Goal: Feedback & Contribution: Leave review/rating

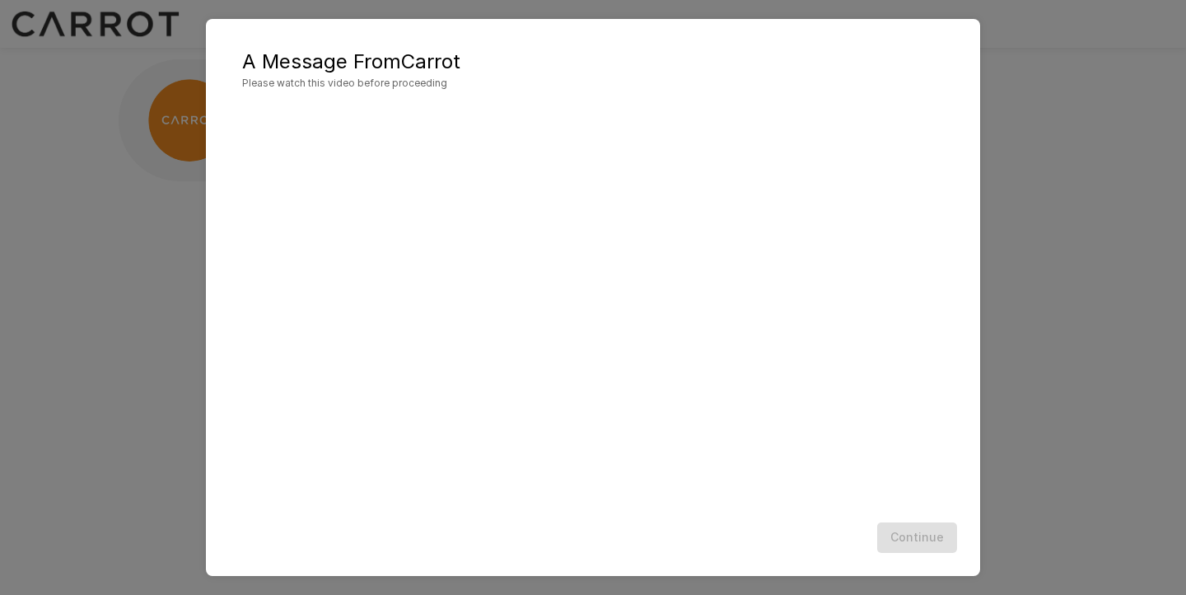
scroll to position [1, 0]
click at [920, 538] on button "Continue" at bounding box center [917, 537] width 80 height 30
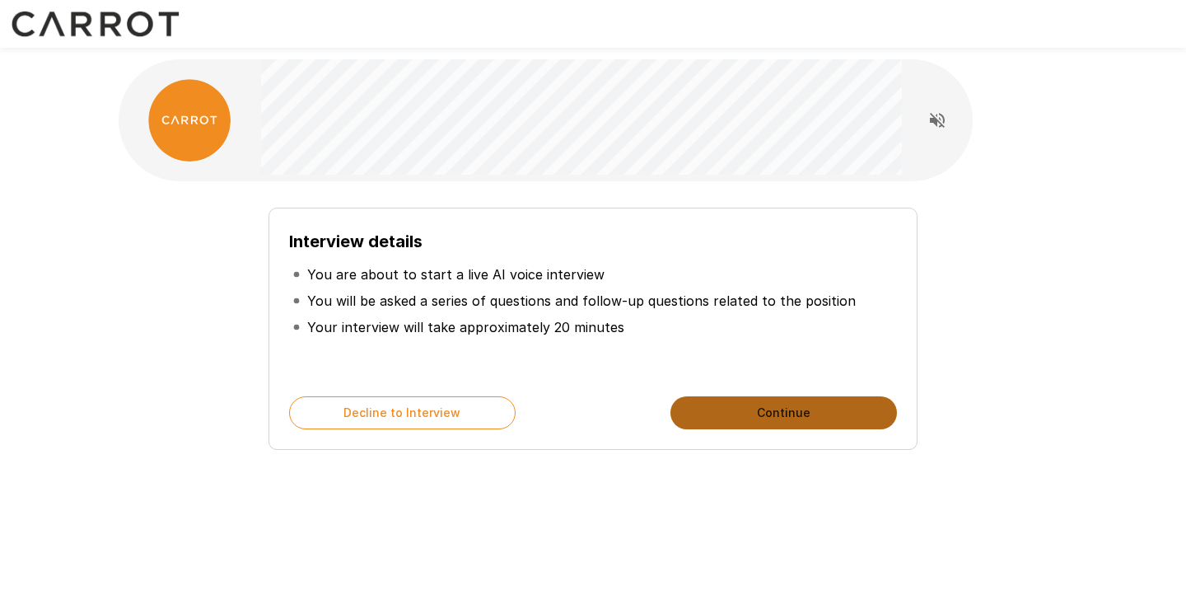
click at [727, 414] on button "Continue" at bounding box center [783, 412] width 226 height 33
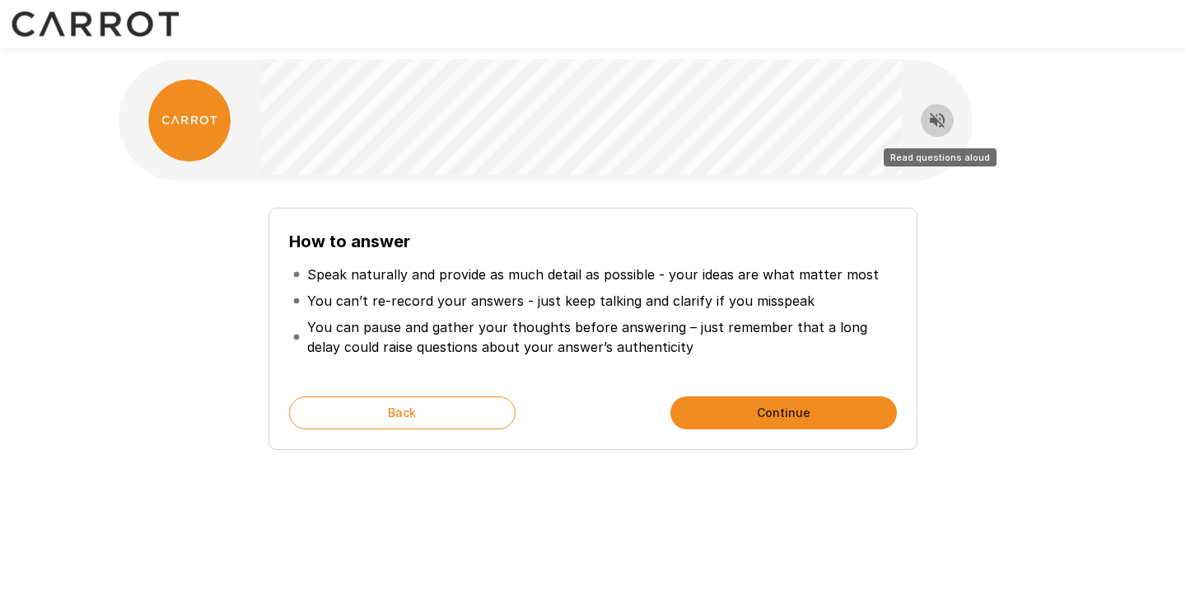
click at [927, 115] on icon "Read questions aloud" at bounding box center [937, 120] width 20 height 20
click at [796, 412] on button "Continue" at bounding box center [783, 412] width 226 height 33
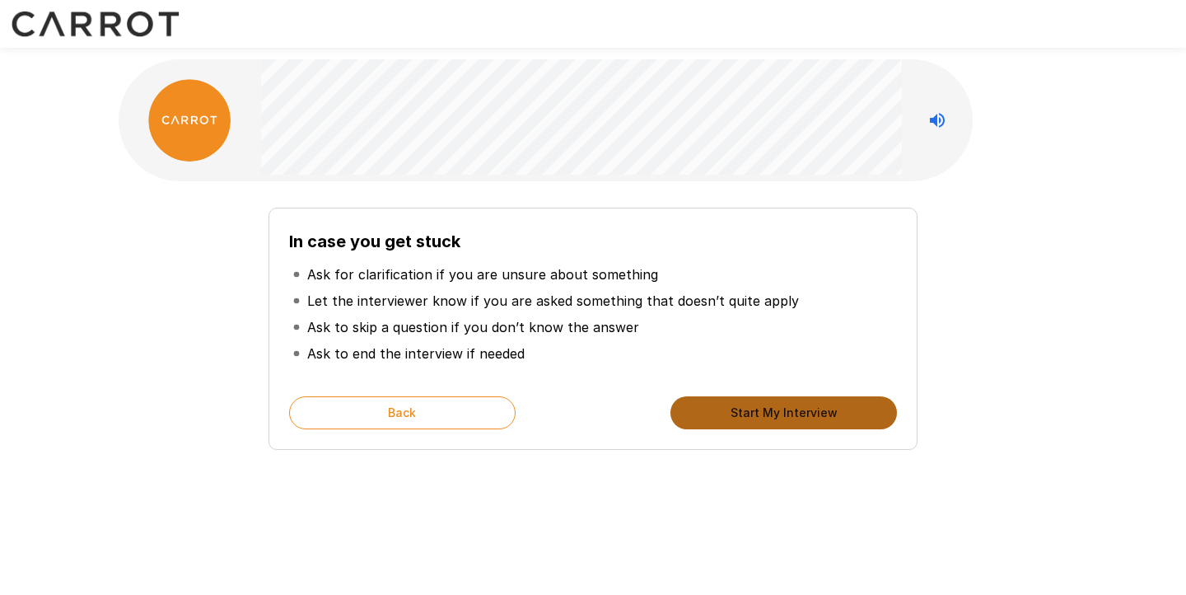
click at [796, 412] on button "Start My Interview" at bounding box center [783, 412] width 226 height 33
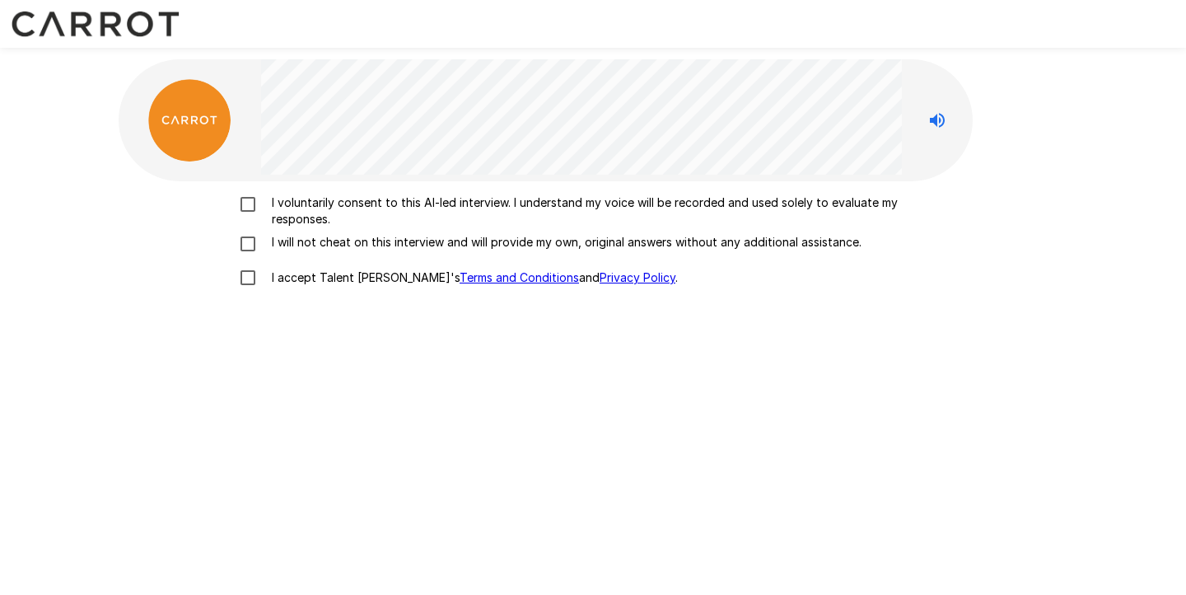
click at [321, 203] on p "I voluntarily consent to this AI-led interview. I understand my voice will be r…" at bounding box center [610, 210] width 690 height 33
click at [290, 244] on p "I will not cheat on this interview and will provide my own, original answers wi…" at bounding box center [563, 242] width 596 height 16
click at [290, 274] on p "I accept Talent Llama's Terms and Conditions and Privacy Policy ." at bounding box center [471, 277] width 413 height 16
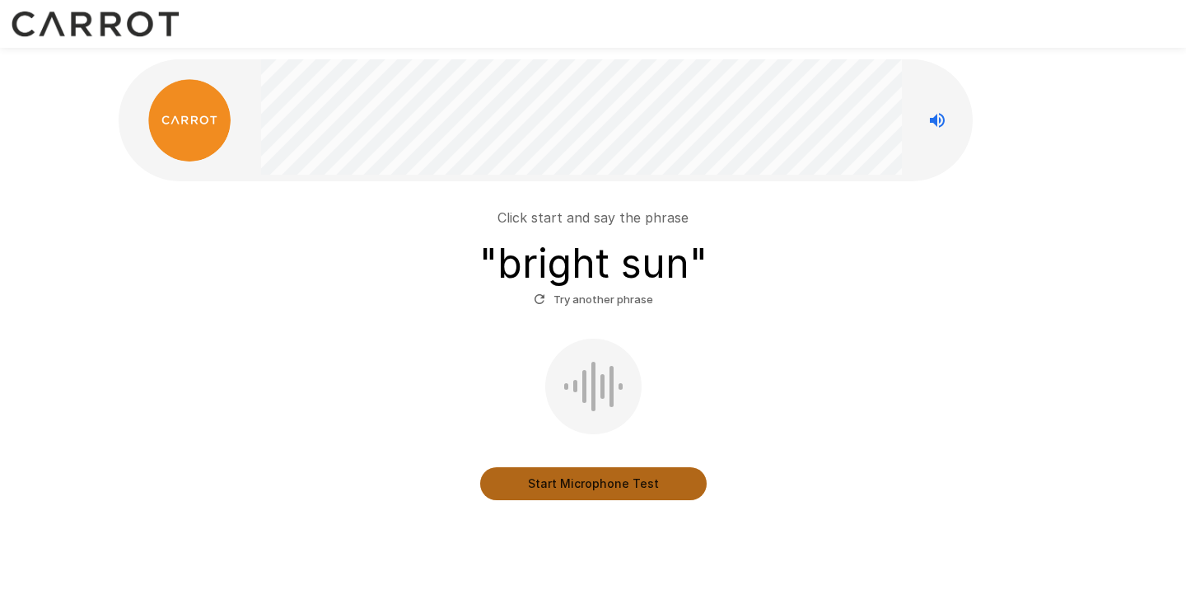
click at [602, 490] on button "Start Microphone Test" at bounding box center [593, 483] width 226 height 33
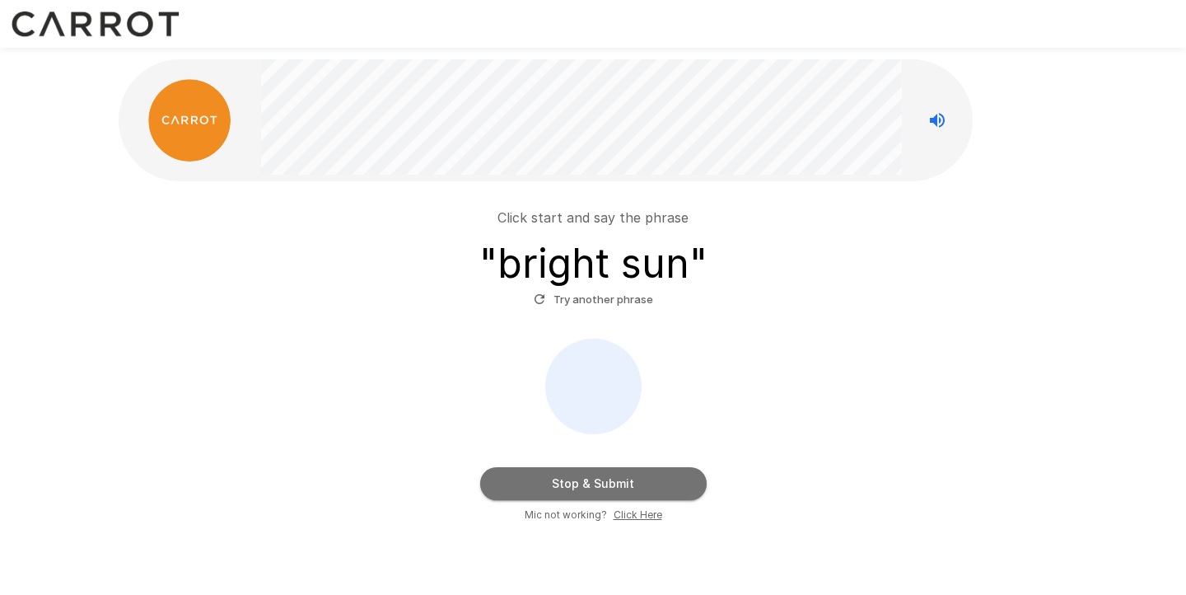
click at [601, 490] on button "Stop & Submit" at bounding box center [593, 483] width 226 height 33
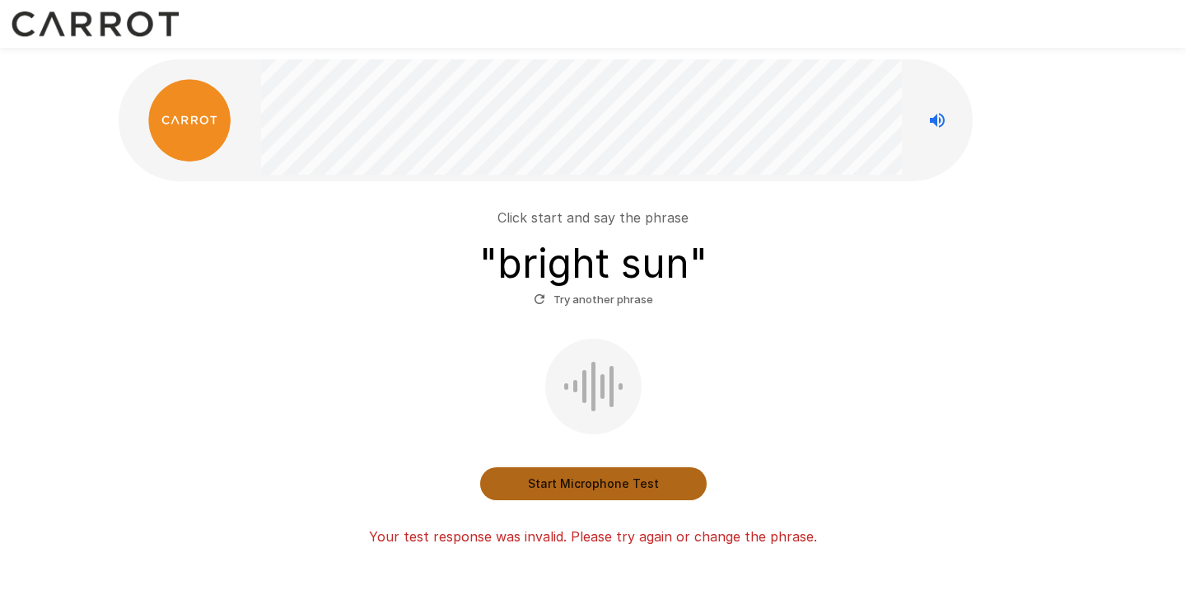
click at [601, 490] on button "Start Microphone Test" at bounding box center [593, 483] width 226 height 33
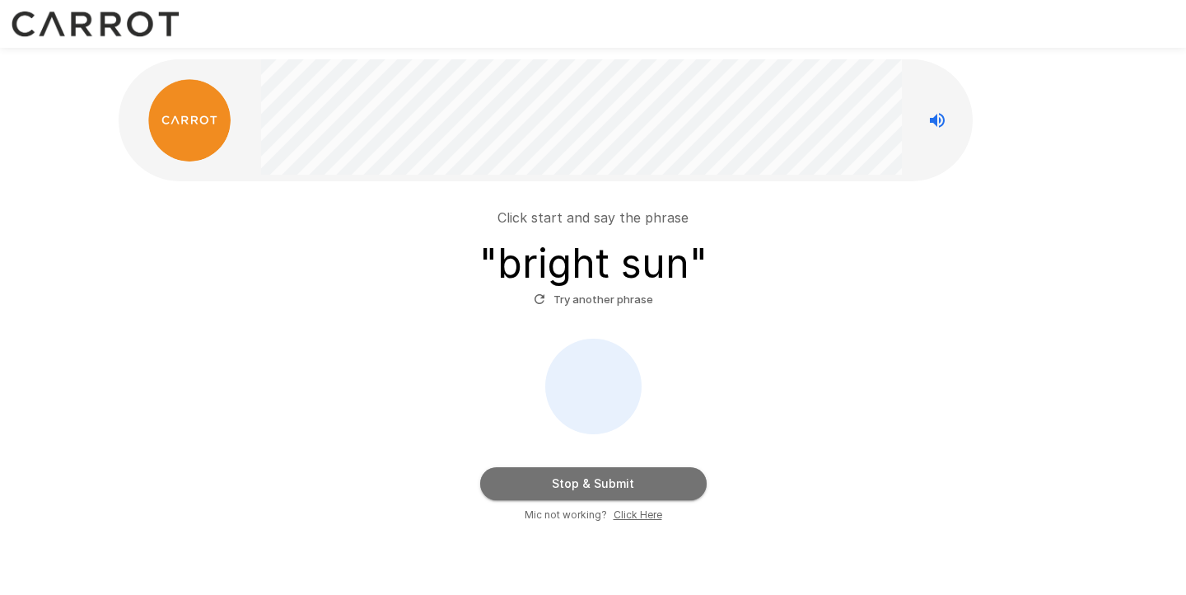
click at [601, 490] on button "Stop & Submit" at bounding box center [593, 483] width 226 height 33
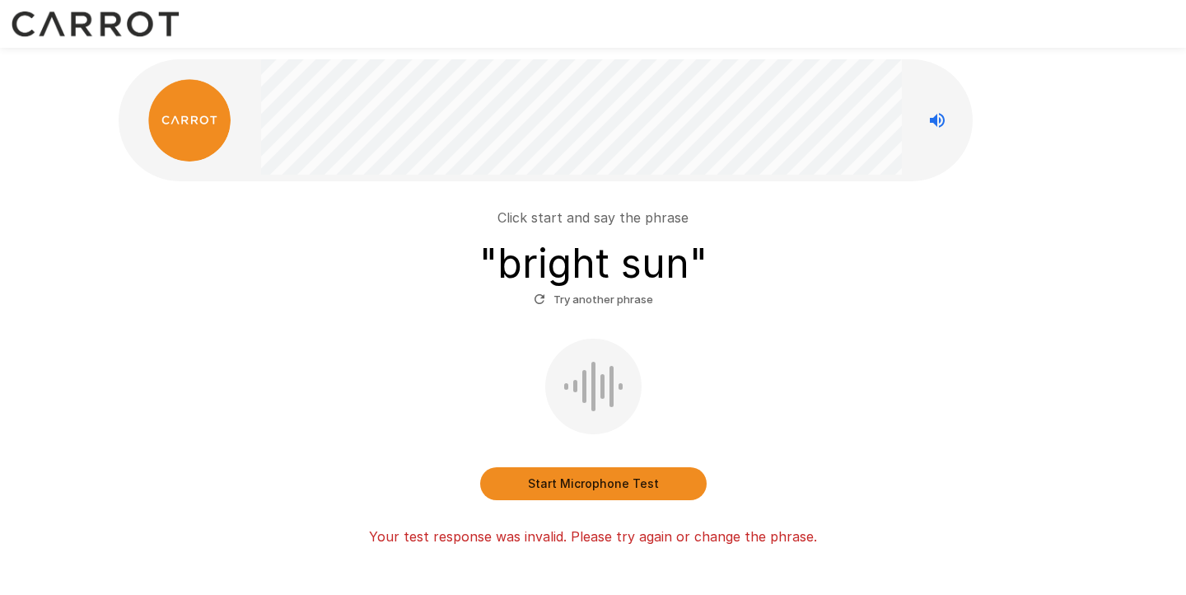
click at [601, 490] on button "Start Microphone Test" at bounding box center [593, 483] width 226 height 33
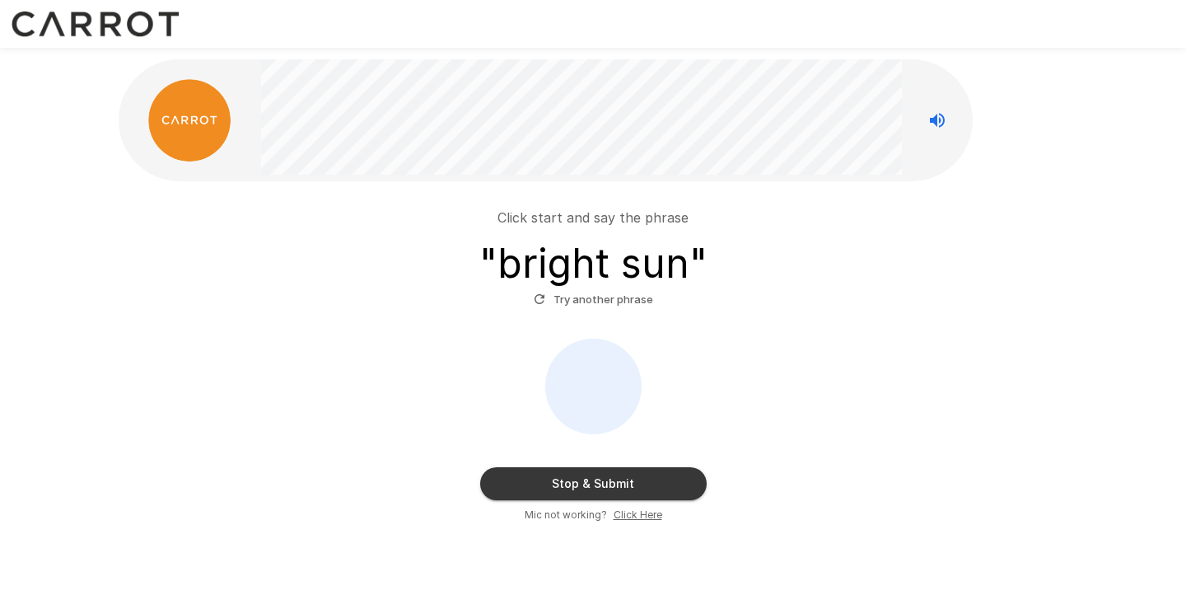
click at [601, 490] on button "Stop & Submit" at bounding box center [593, 483] width 226 height 33
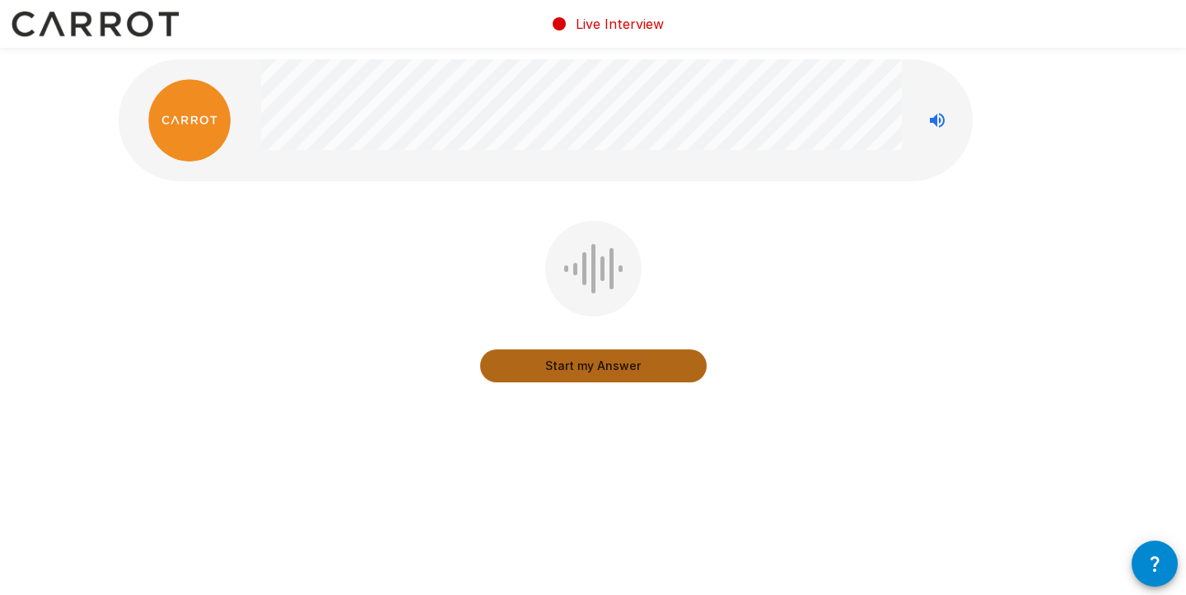
click at [632, 364] on button "Start my Answer" at bounding box center [593, 365] width 226 height 33
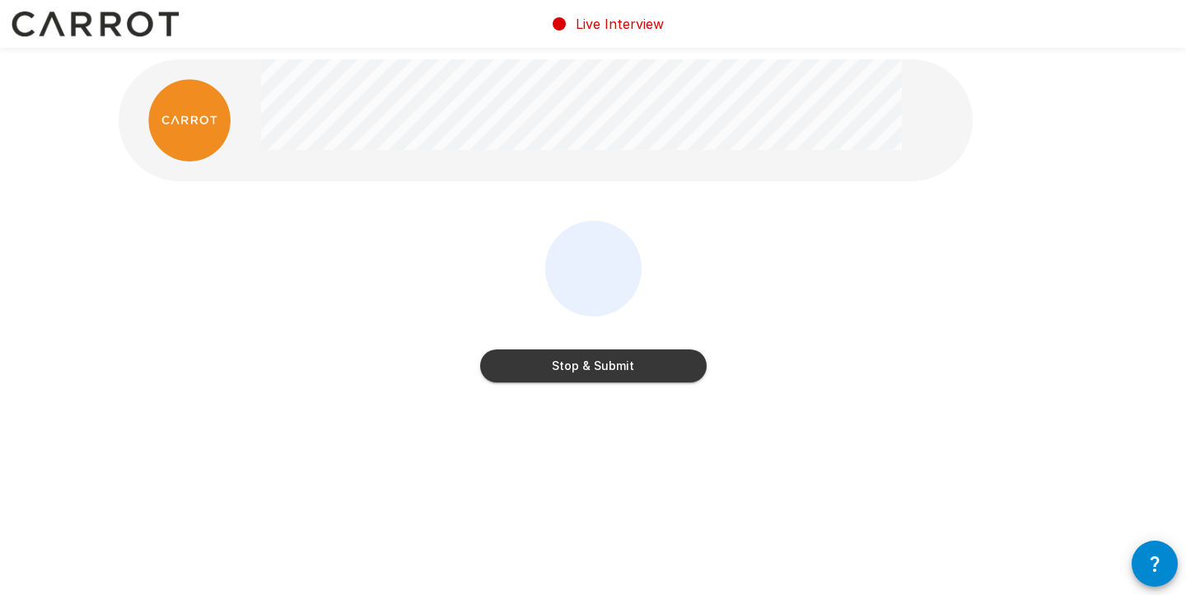
click at [684, 366] on button "Stop & Submit" at bounding box center [593, 365] width 226 height 33
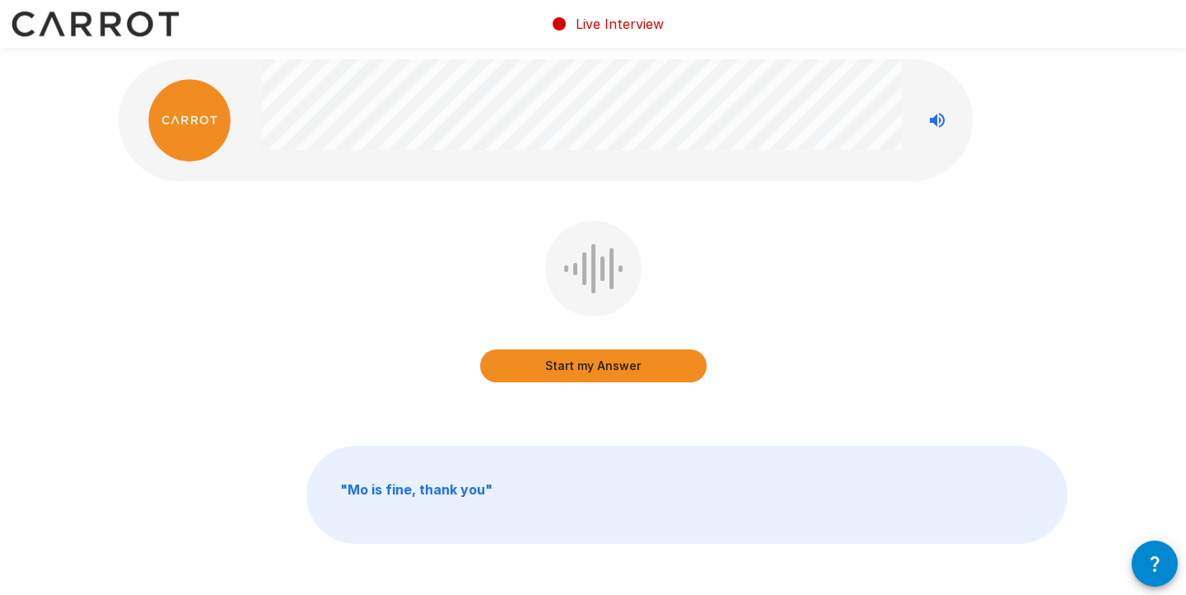
click at [1140, 553] on button "button" at bounding box center [1155, 563] width 46 height 46
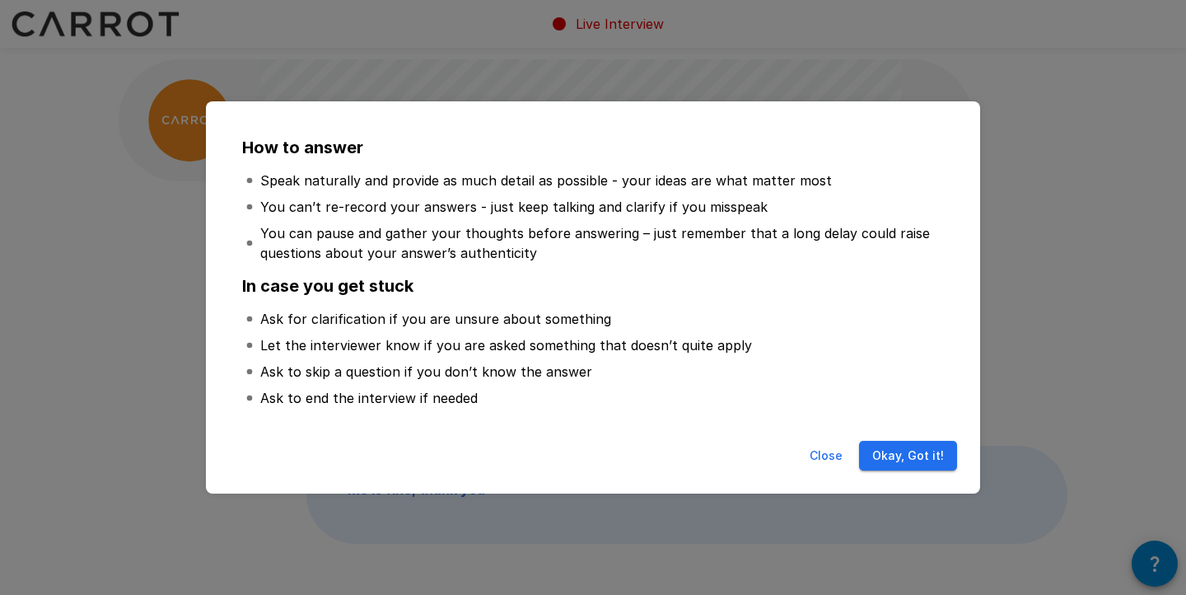
click at [907, 455] on button "Okay, Got it!" at bounding box center [908, 456] width 98 height 30
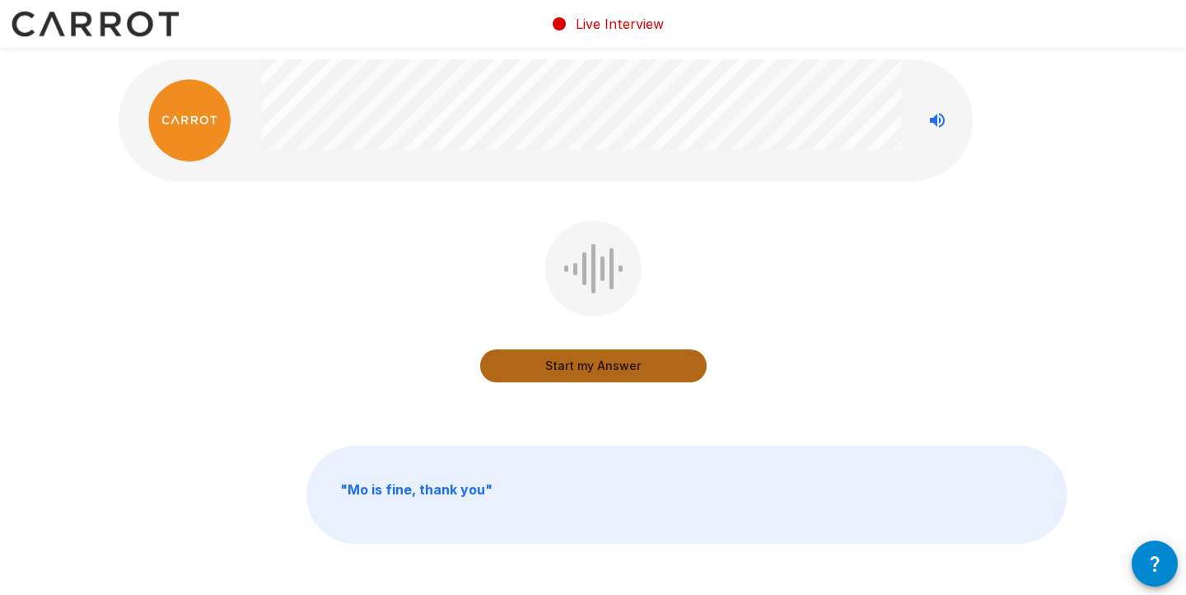
click at [582, 370] on button "Start my Answer" at bounding box center [593, 365] width 226 height 33
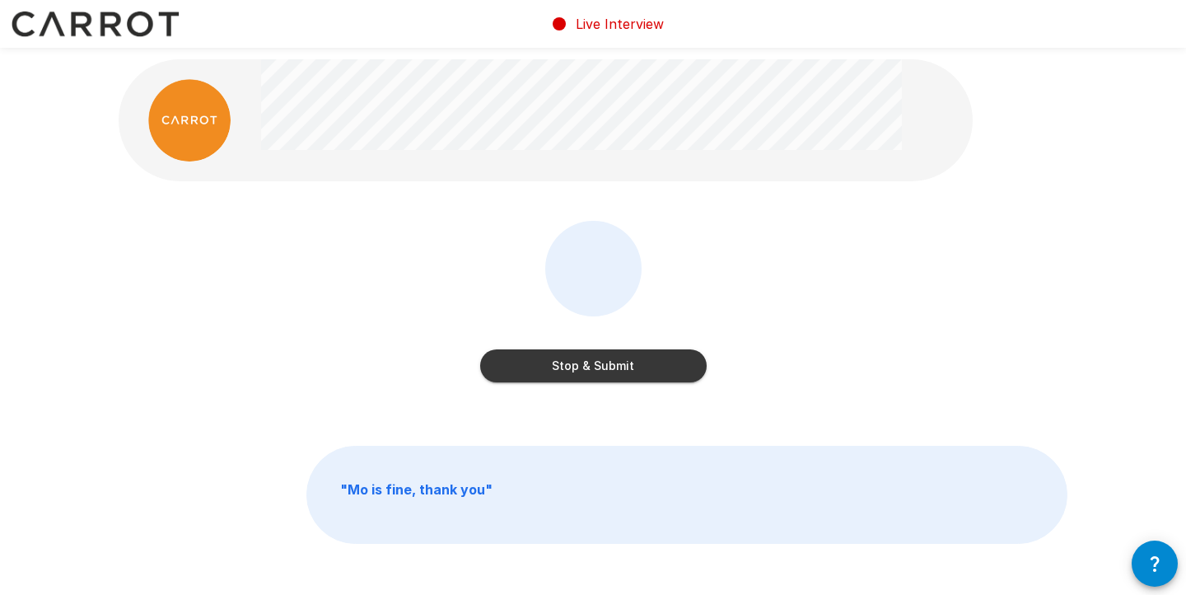
click at [582, 370] on button "Stop & Submit" at bounding box center [593, 365] width 226 height 33
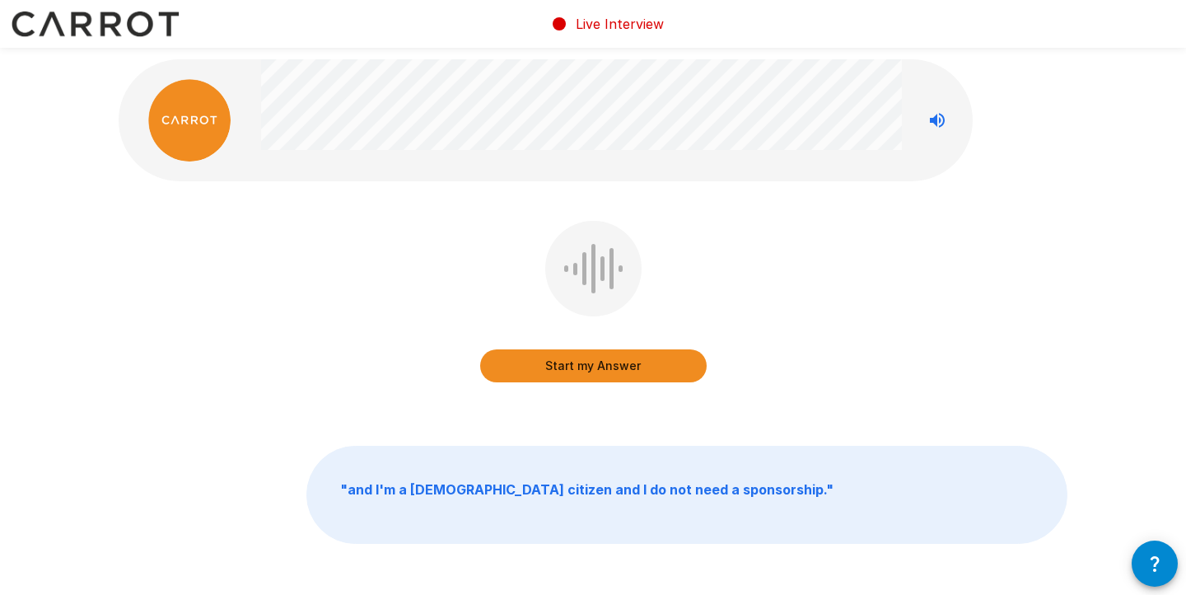
click at [582, 370] on button "Start my Answer" at bounding box center [593, 365] width 226 height 33
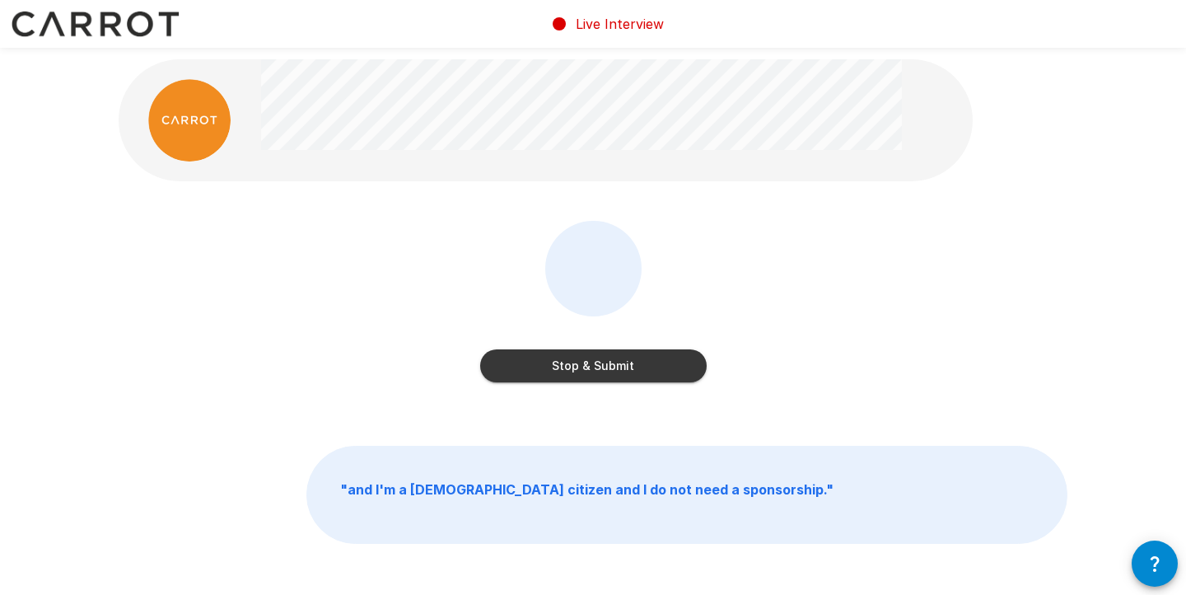
click at [582, 370] on button "Stop & Submit" at bounding box center [593, 365] width 226 height 33
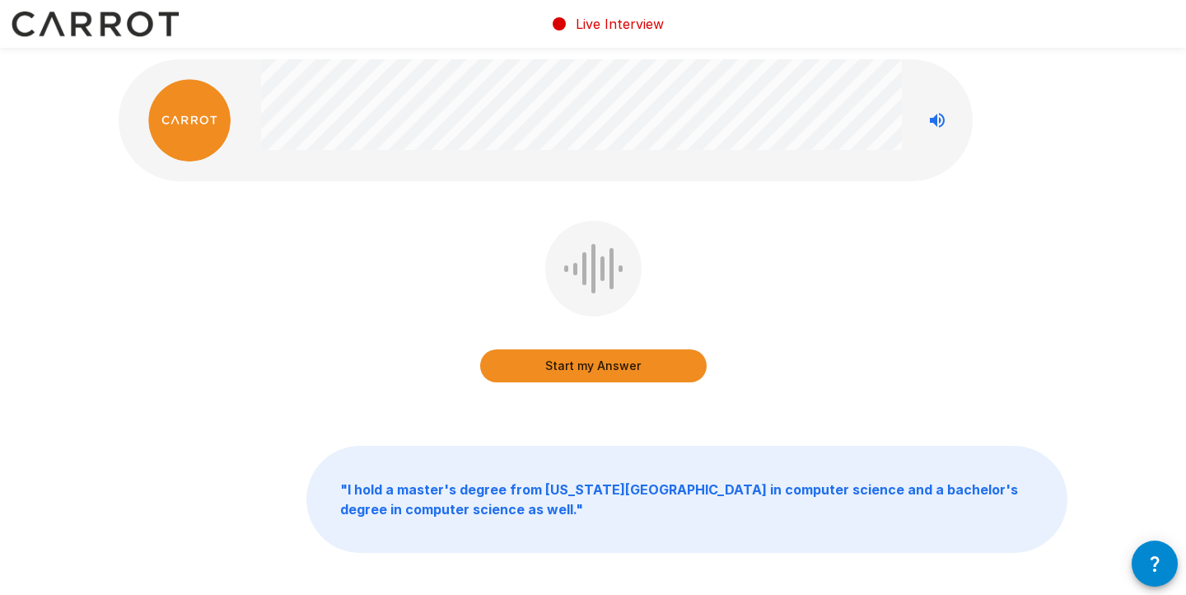
click at [582, 370] on button "Start my Answer" at bounding box center [593, 365] width 226 height 33
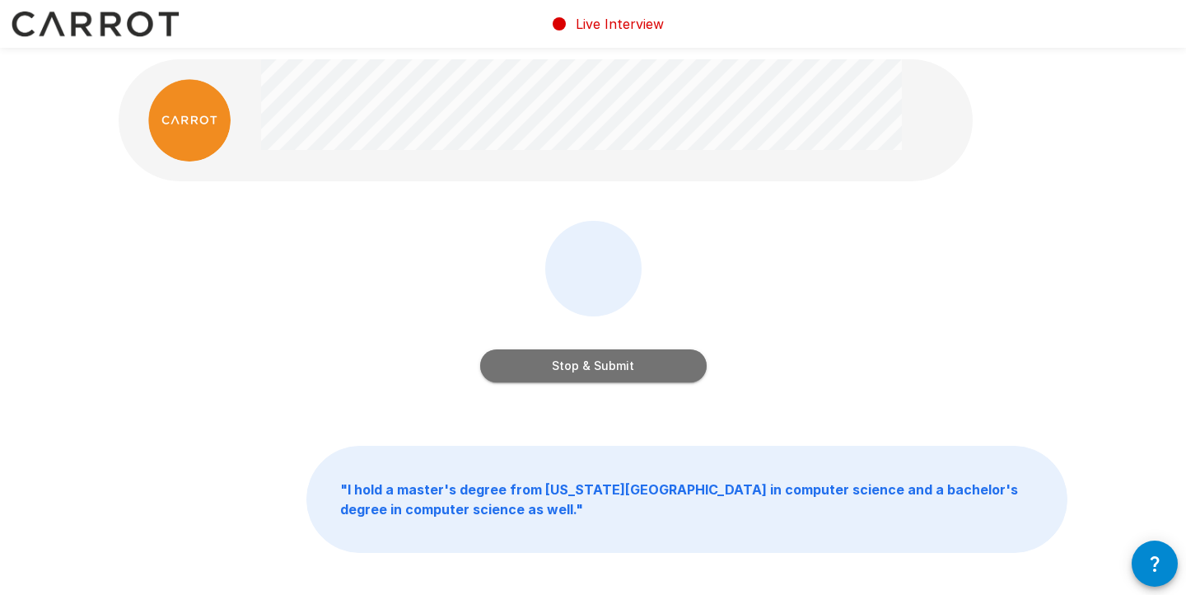
click at [582, 370] on button "Stop & Submit" at bounding box center [593, 365] width 226 height 33
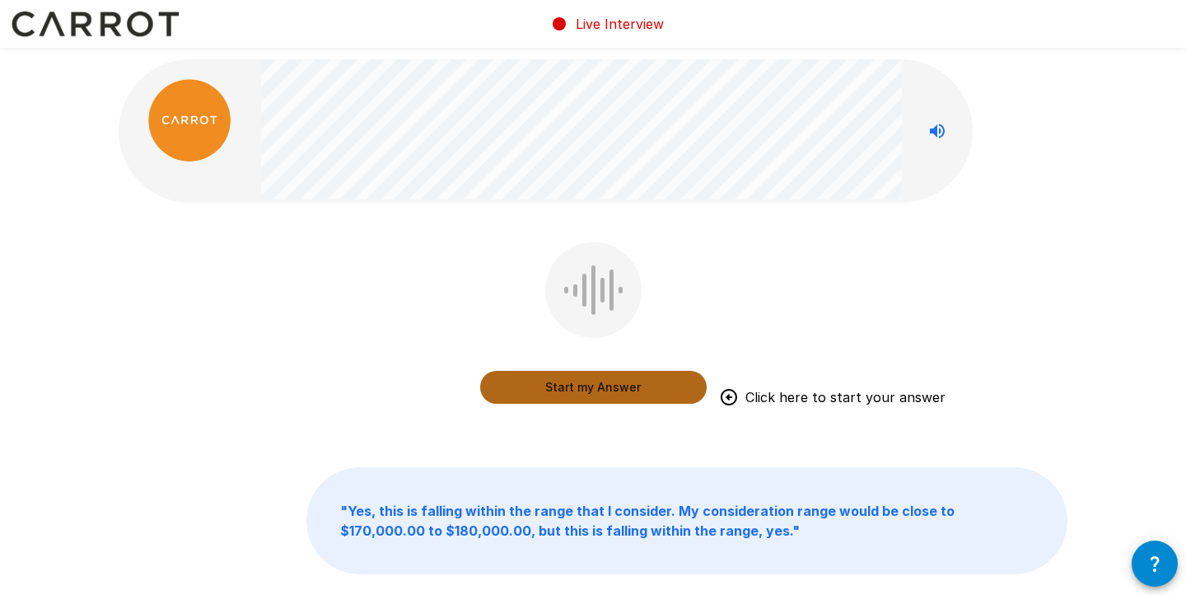
click at [556, 387] on button "Start my Answer" at bounding box center [593, 387] width 226 height 33
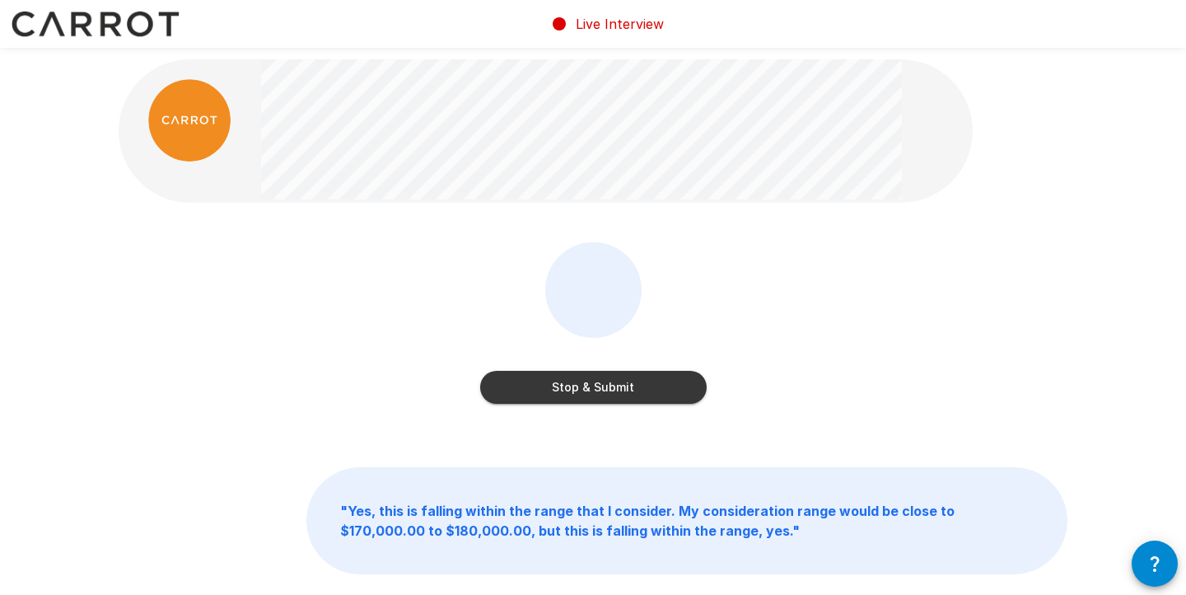
click at [556, 387] on button "Stop & Submit" at bounding box center [593, 387] width 226 height 33
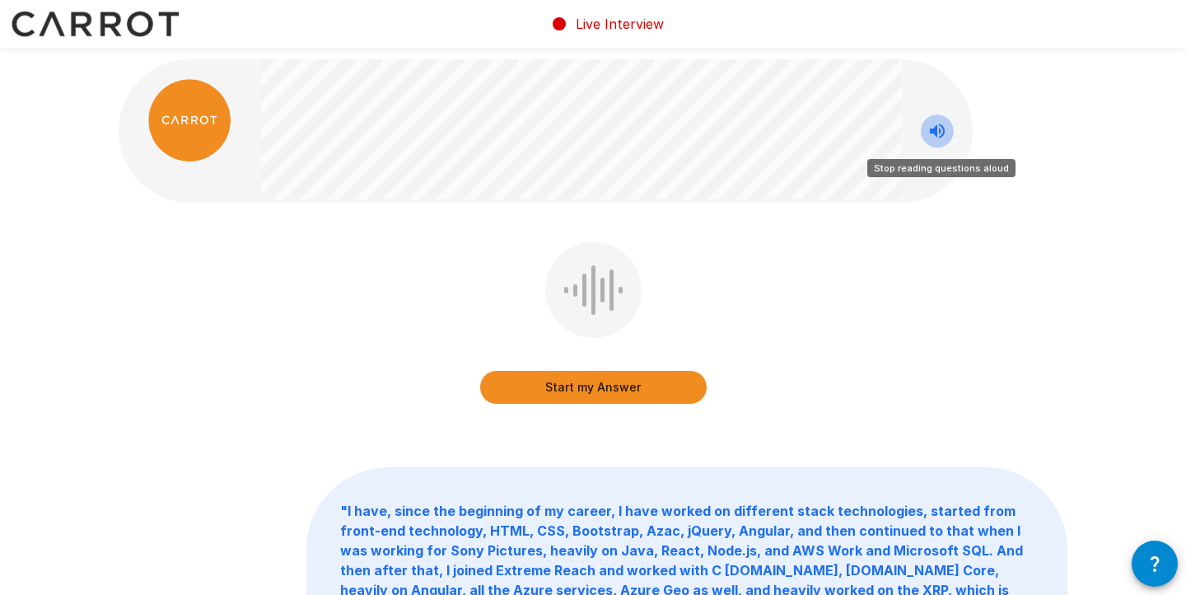
click at [931, 138] on icon "Stop reading questions aloud" at bounding box center [937, 131] width 20 height 20
click at [931, 138] on icon "Read questions aloud" at bounding box center [937, 131] width 20 height 20
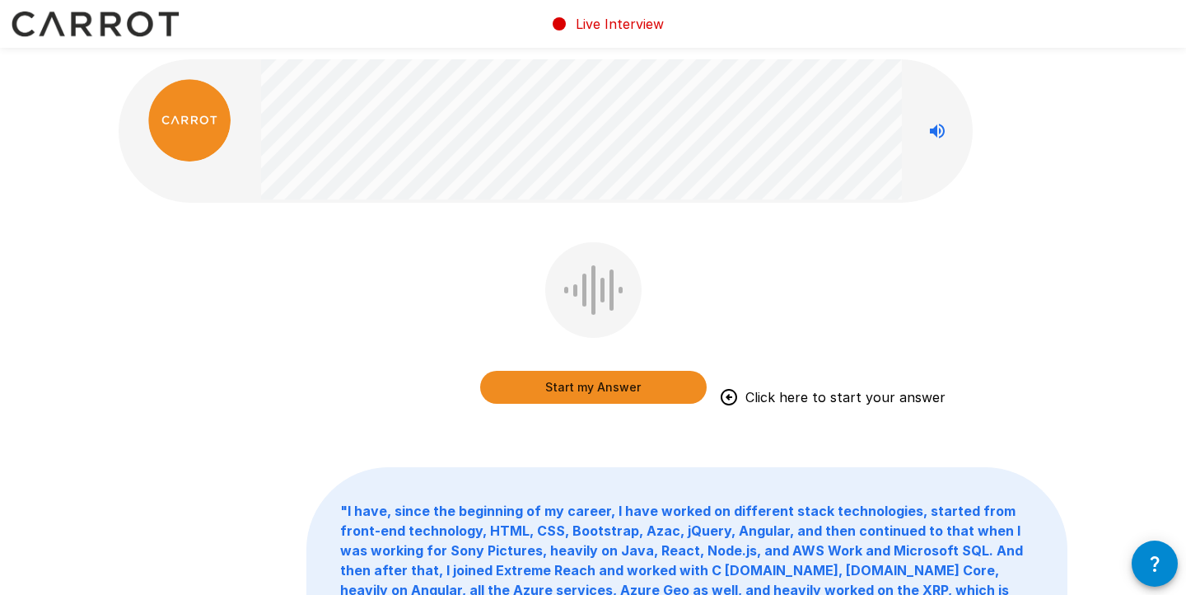
click at [579, 388] on button "Start my Answer" at bounding box center [593, 387] width 226 height 33
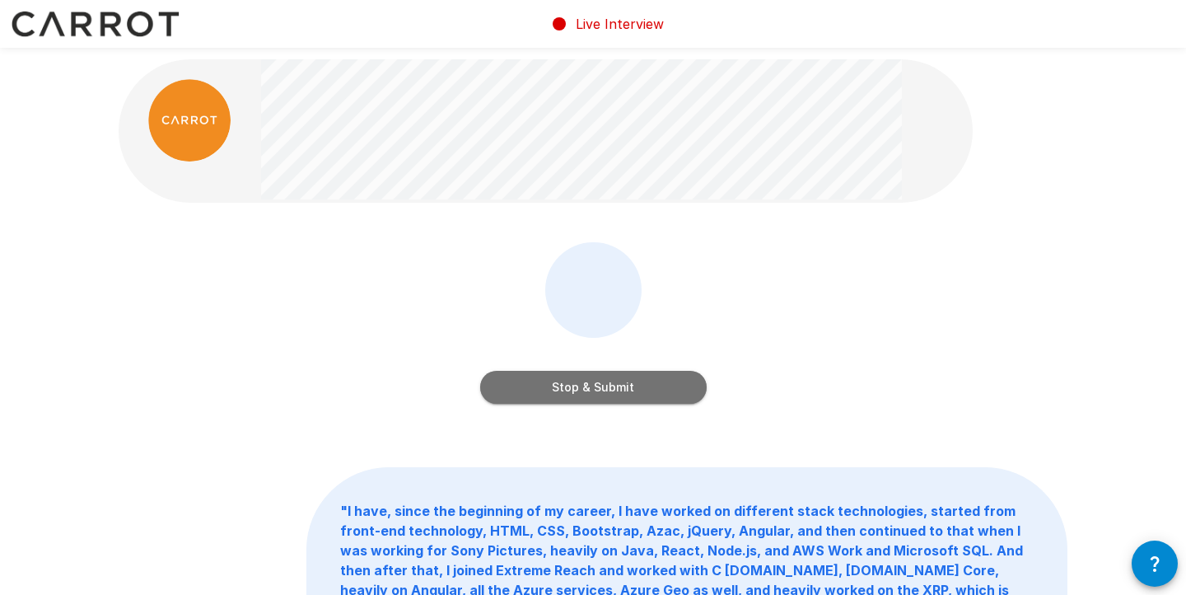
click at [579, 388] on button "Stop & Submit" at bounding box center [593, 387] width 226 height 33
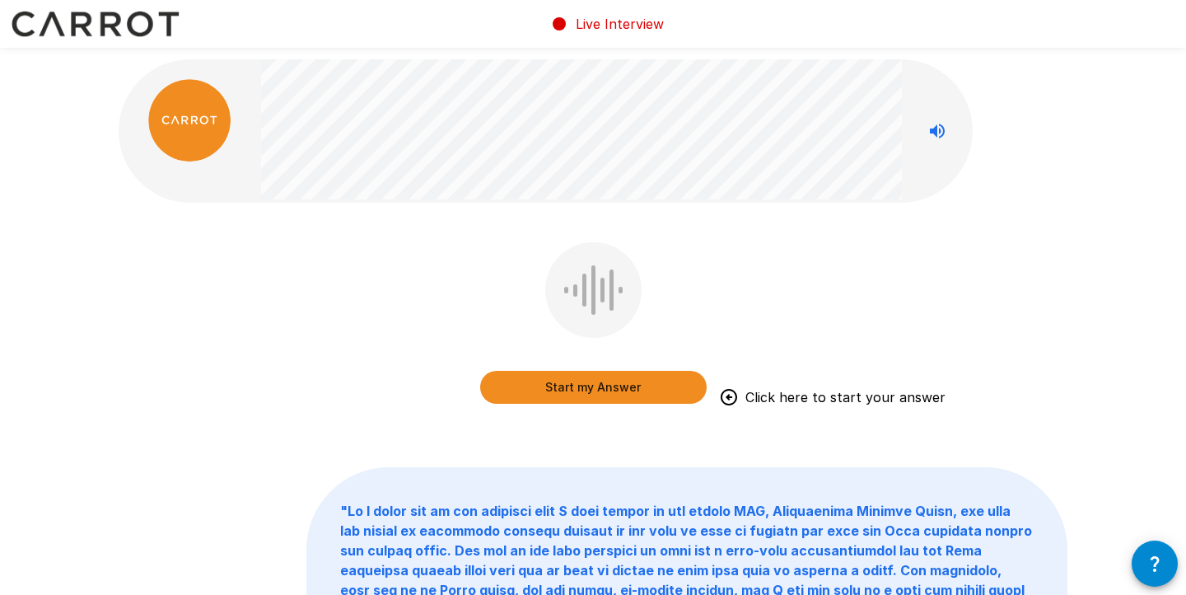
click at [579, 388] on button "Start my Answer" at bounding box center [593, 387] width 226 height 33
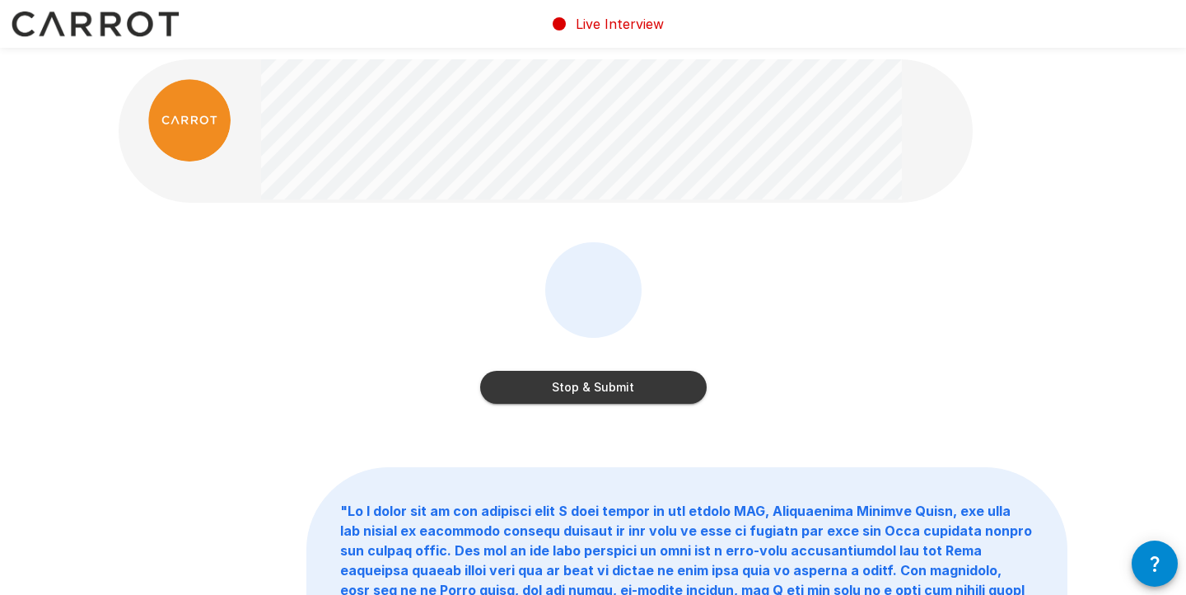
click at [543, 384] on button "Stop & Submit" at bounding box center [593, 387] width 226 height 33
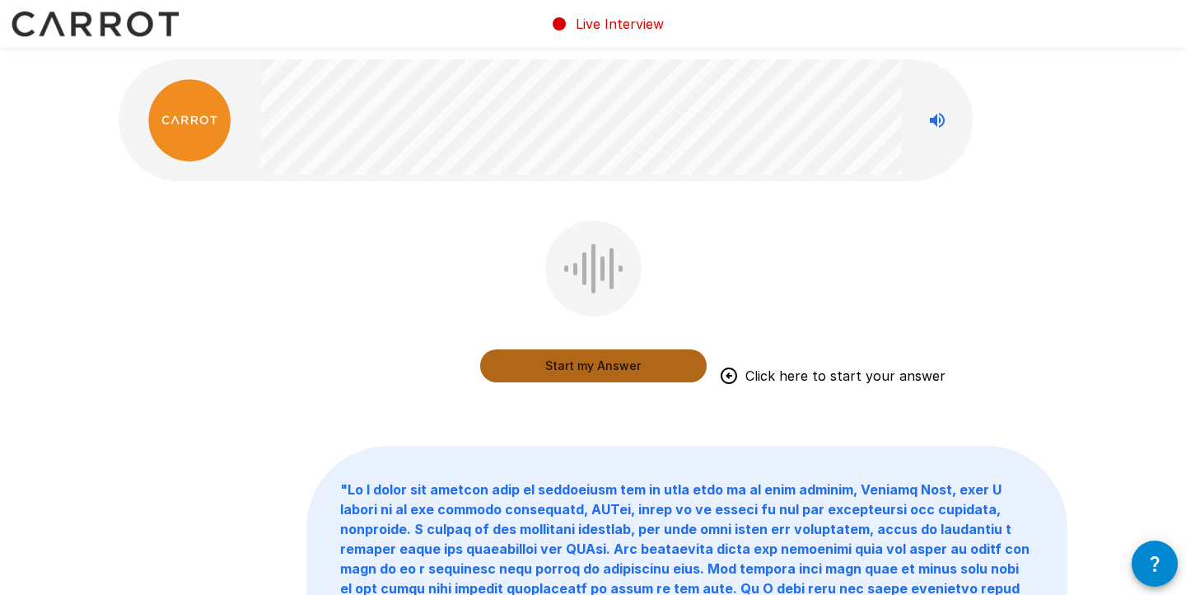
click at [603, 371] on button "Start my Answer" at bounding box center [593, 365] width 226 height 33
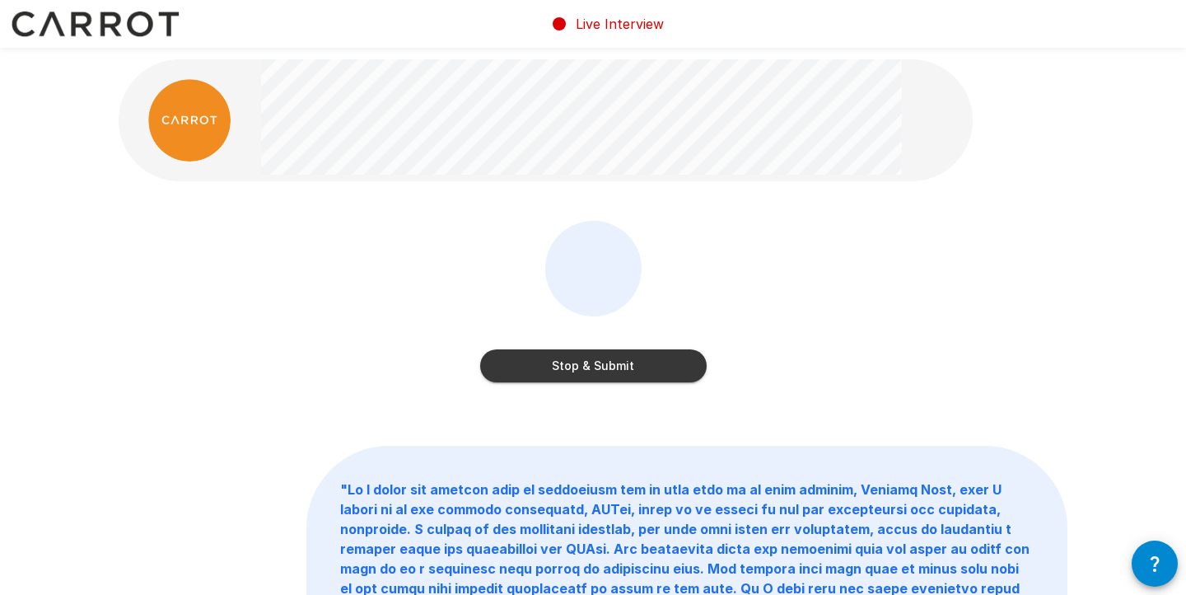
click at [603, 371] on button "Stop & Submit" at bounding box center [593, 365] width 226 height 33
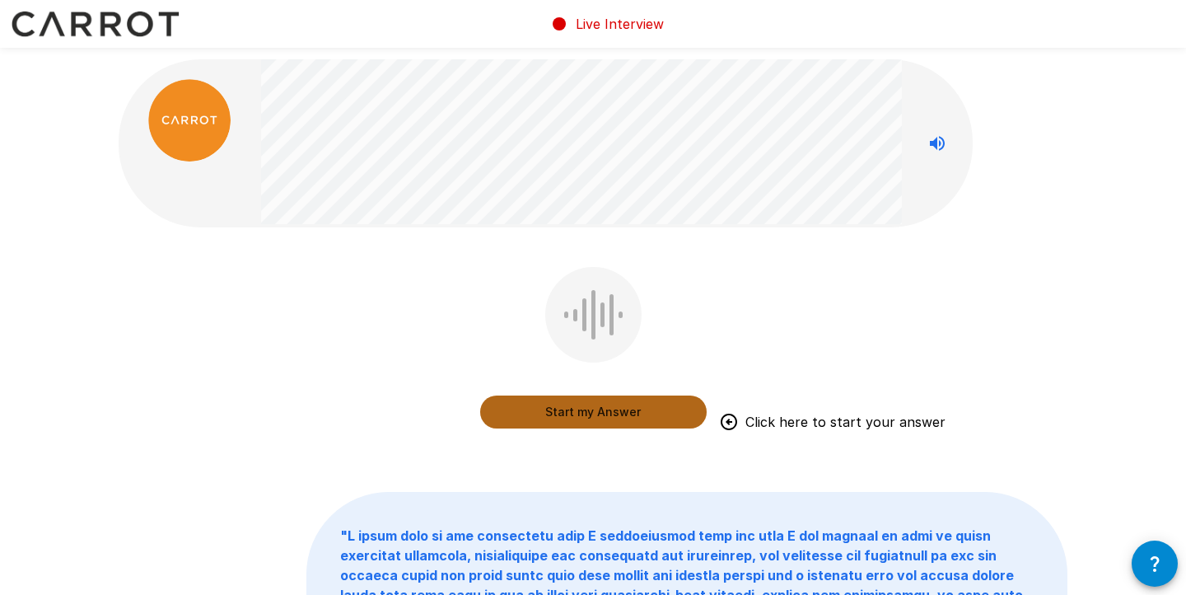
click at [590, 413] on button "Start my Answer" at bounding box center [593, 411] width 226 height 33
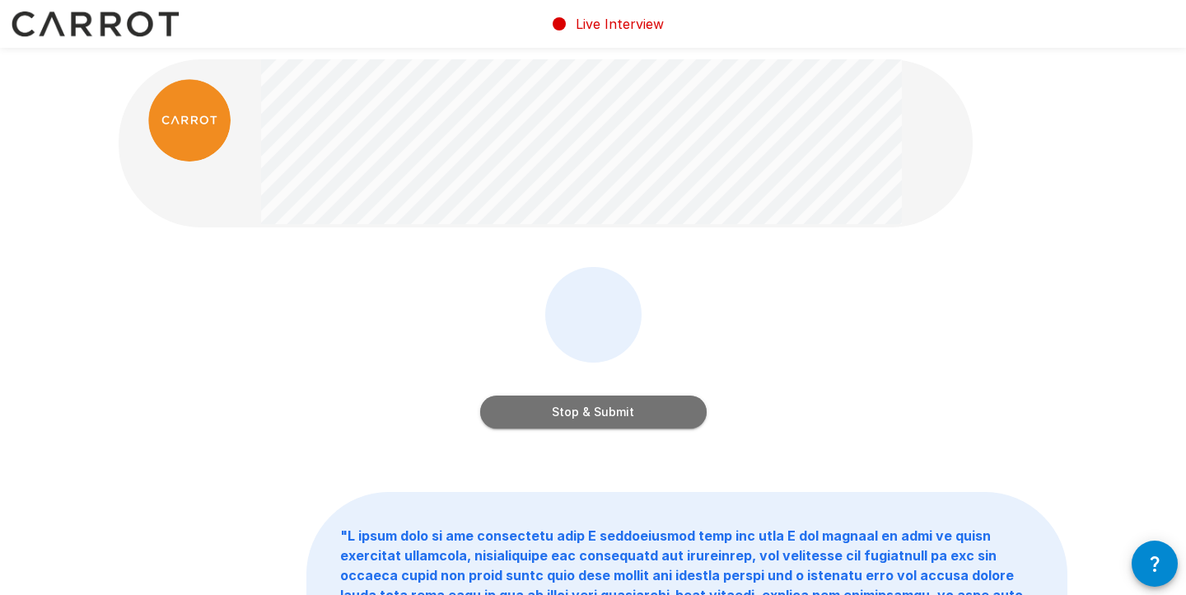
click at [590, 413] on button "Stop & Submit" at bounding box center [593, 411] width 226 height 33
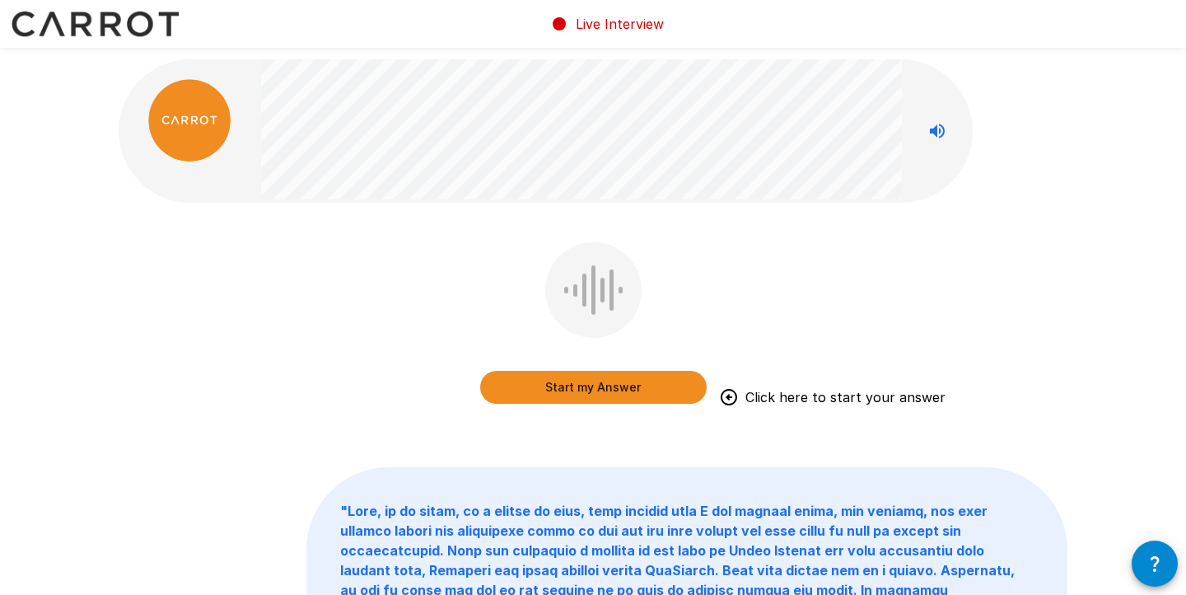
click at [591, 396] on button "Start my Answer" at bounding box center [593, 387] width 226 height 33
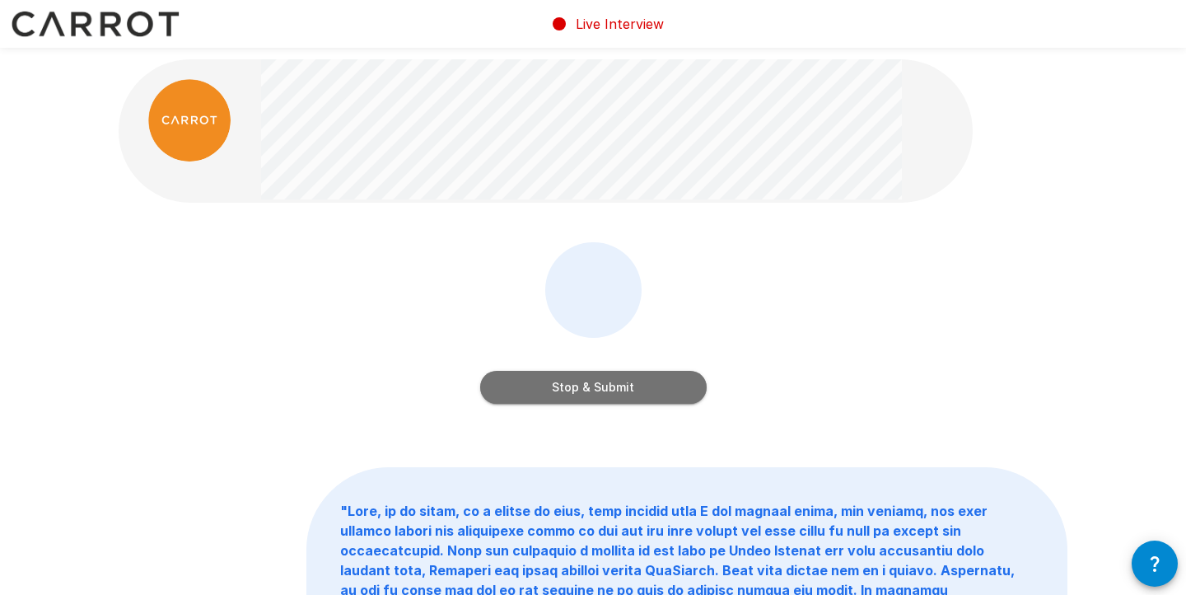
click at [592, 395] on button "Stop & Submit" at bounding box center [593, 387] width 226 height 33
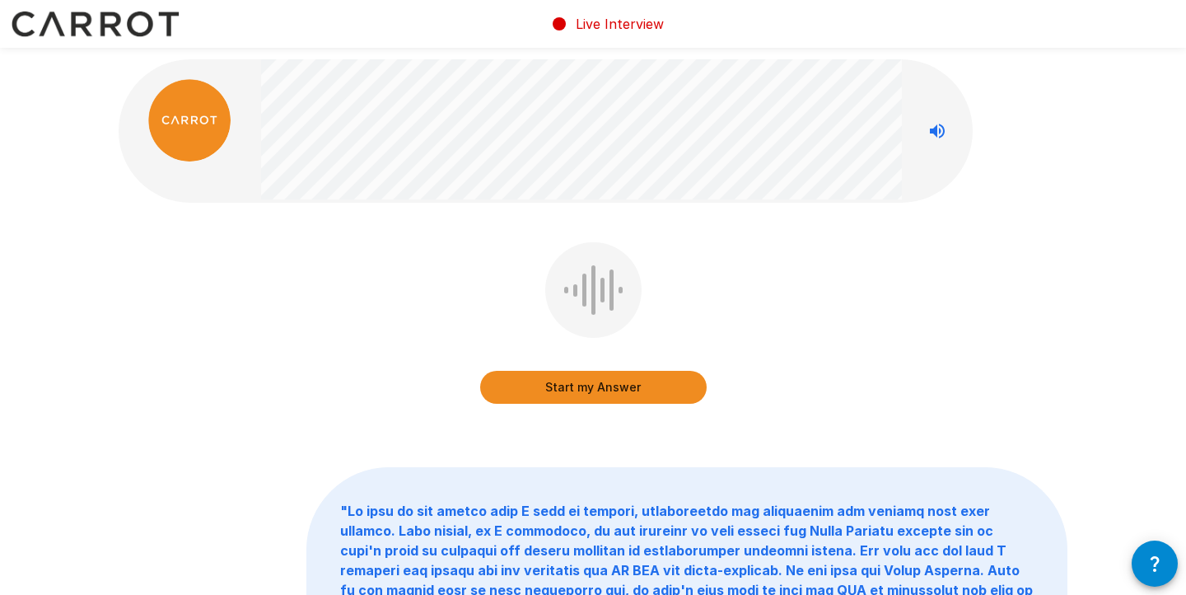
click at [592, 395] on button "Start my Answer" at bounding box center [593, 387] width 226 height 33
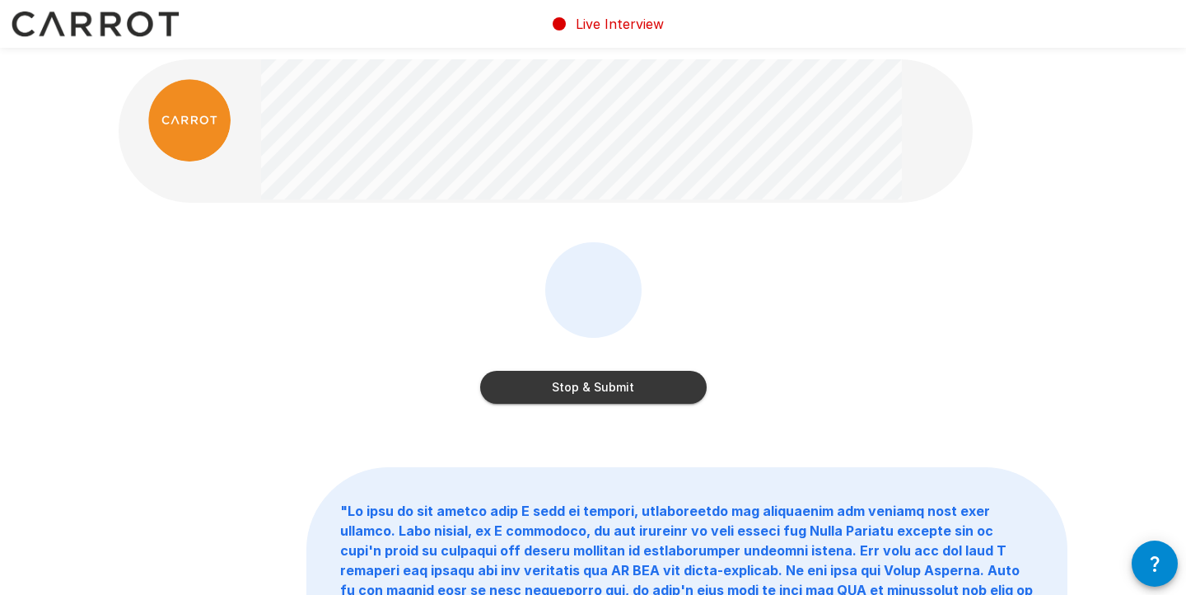
click at [592, 395] on button "Stop & Submit" at bounding box center [593, 387] width 226 height 33
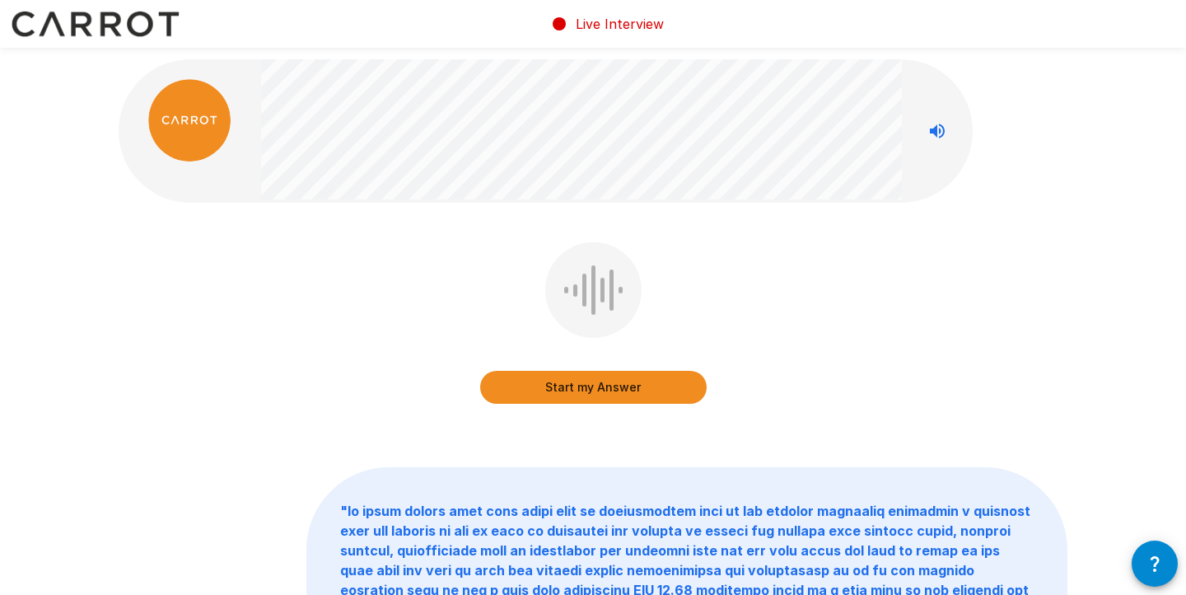
click at [575, 391] on button "Start my Answer" at bounding box center [593, 387] width 226 height 33
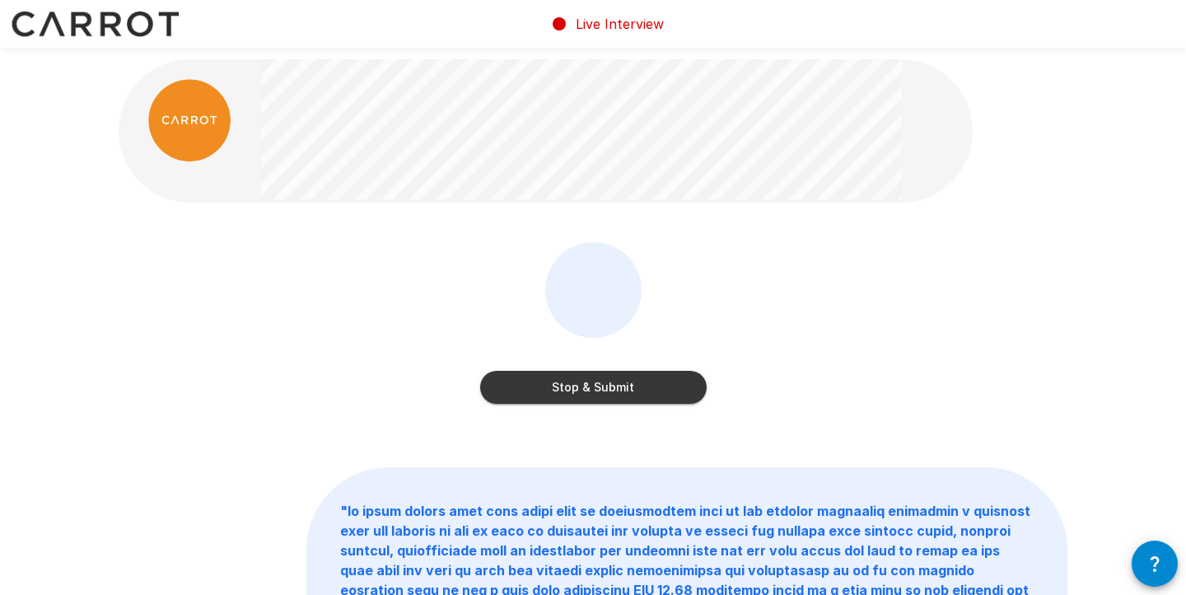
click at [671, 376] on button "Stop & Submit" at bounding box center [593, 387] width 226 height 33
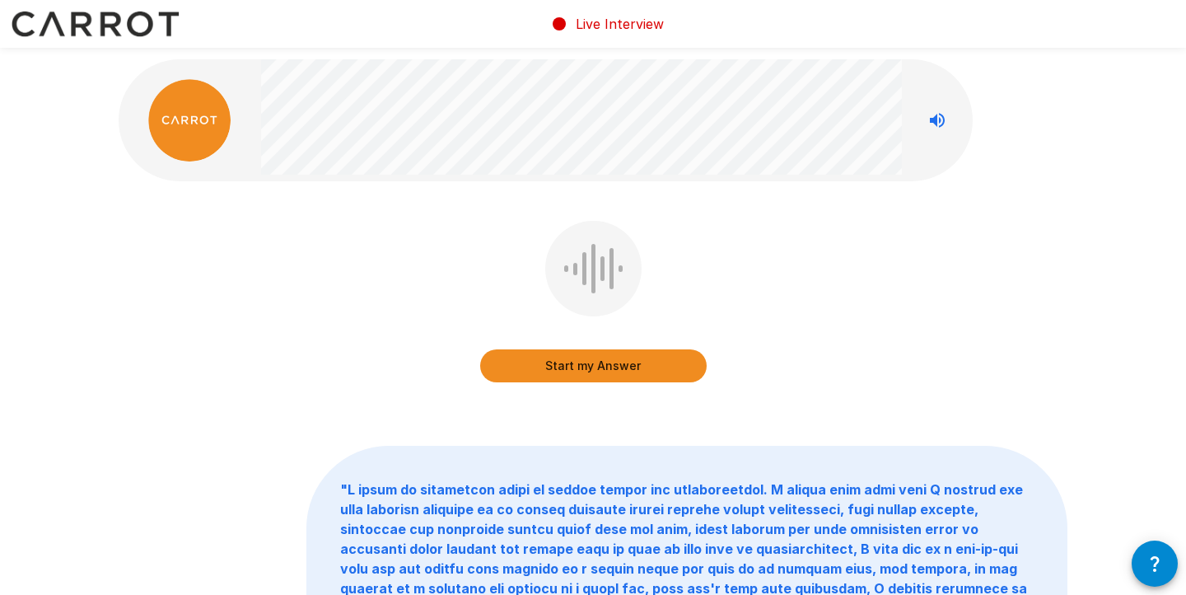
click at [646, 366] on button "Start my Answer" at bounding box center [593, 365] width 226 height 33
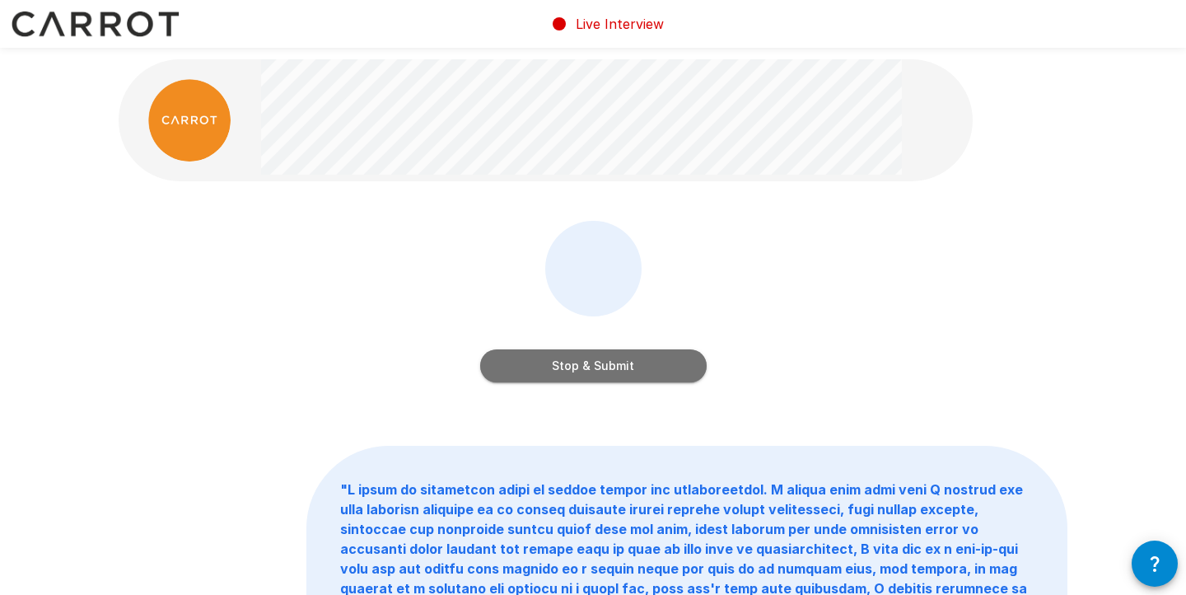
click at [665, 366] on button "Stop & Submit" at bounding box center [593, 365] width 226 height 33
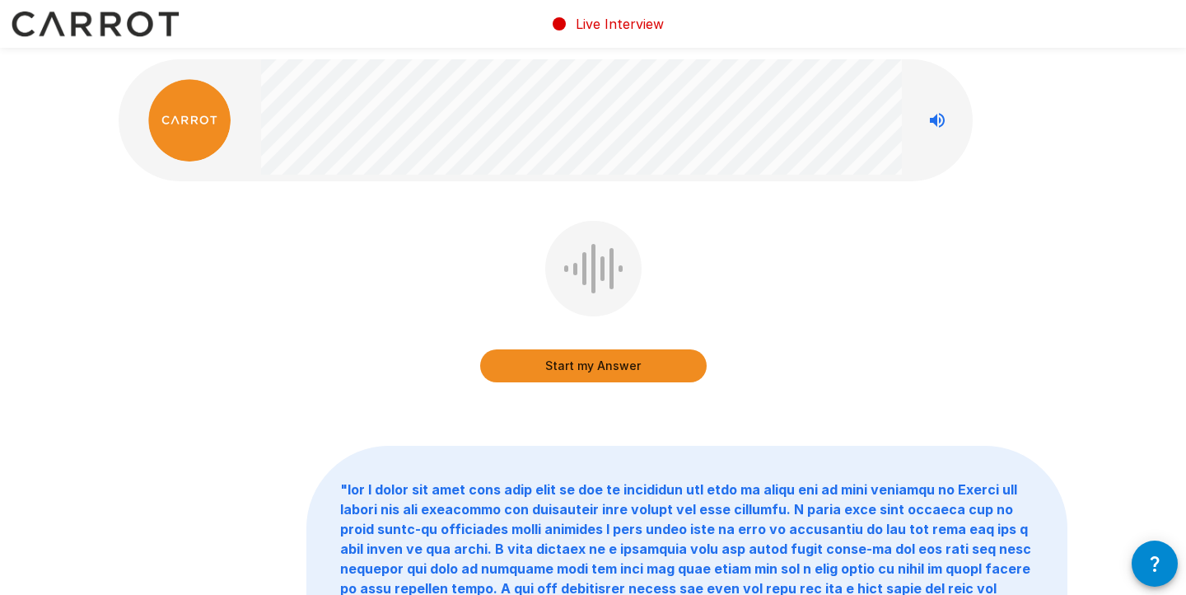
click at [648, 367] on button "Start my Answer" at bounding box center [593, 365] width 226 height 33
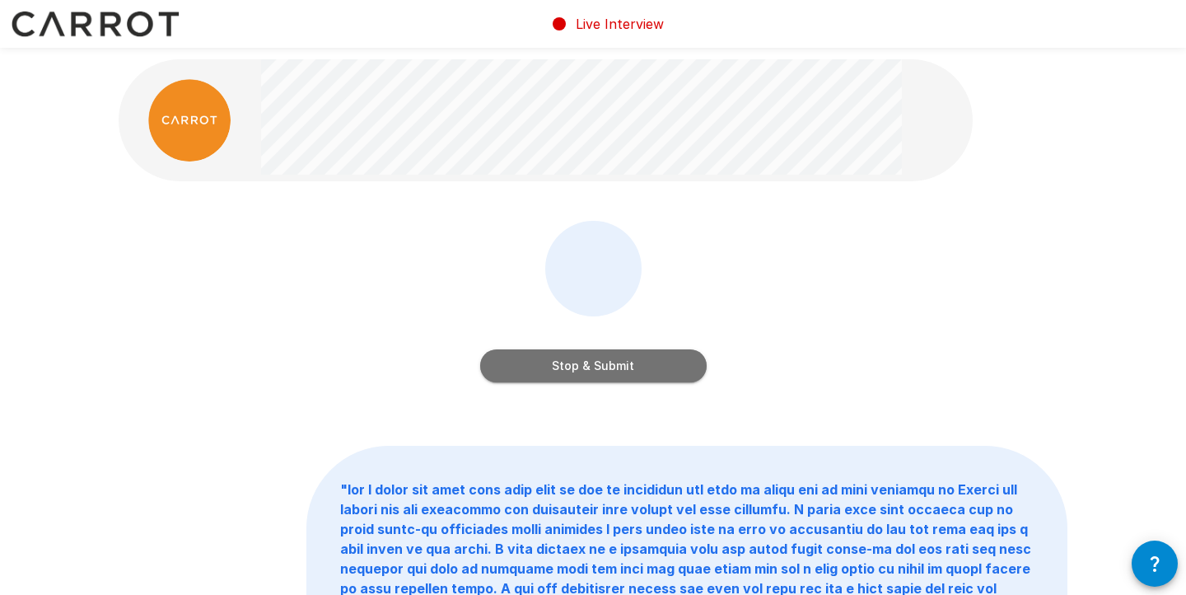
click at [648, 367] on button "Stop & Submit" at bounding box center [593, 365] width 226 height 33
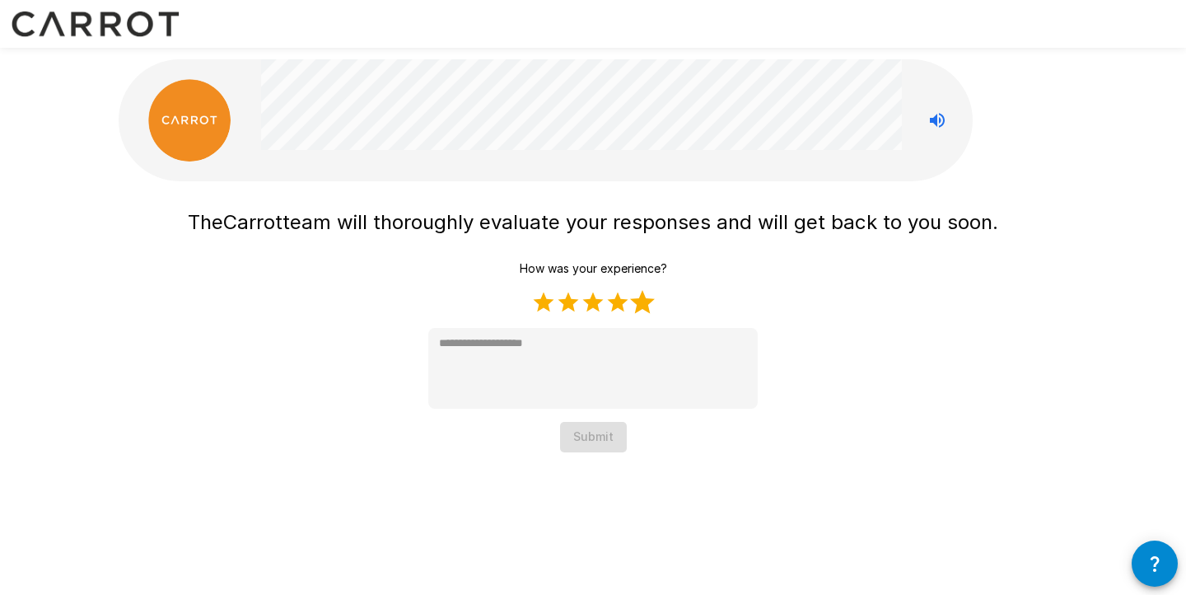
click at [638, 306] on label "5 Stars" at bounding box center [642, 302] width 25 height 25
type textarea "*"
click at [593, 442] on button "Submit" at bounding box center [593, 437] width 67 height 30
